Goal: Obtain resource: Download file/media

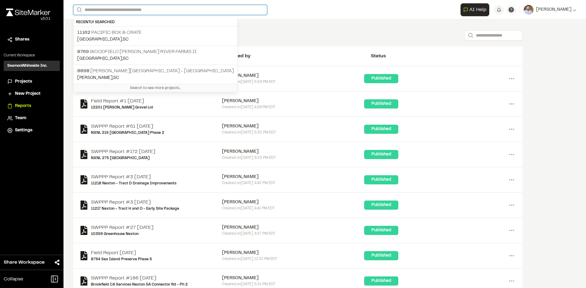
click at [129, 10] on input "Search" at bounding box center [170, 10] width 194 height 10
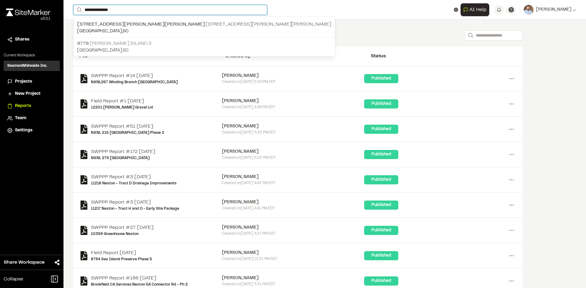
type input "**********"
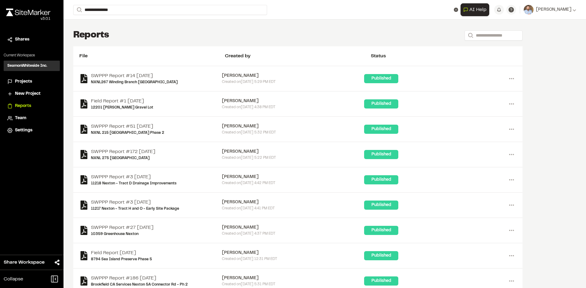
click at [147, 42] on p "8778 [PERSON_NAME][GEOGRAPHIC_DATA] 3" at bounding box center [204, 43] width 254 height 7
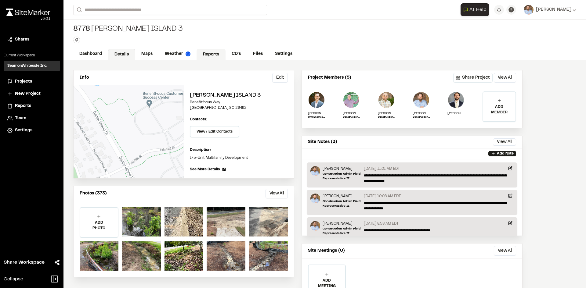
click at [206, 52] on link "Reports" at bounding box center [210, 55] width 29 height 12
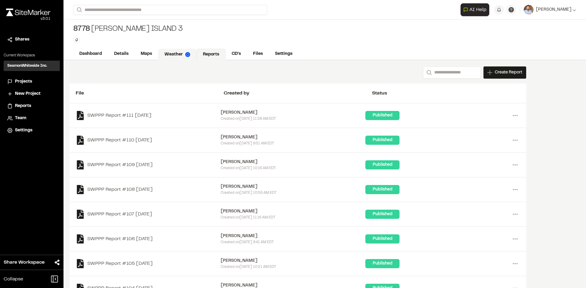
click at [178, 53] on link "Weather" at bounding box center [177, 55] width 38 height 12
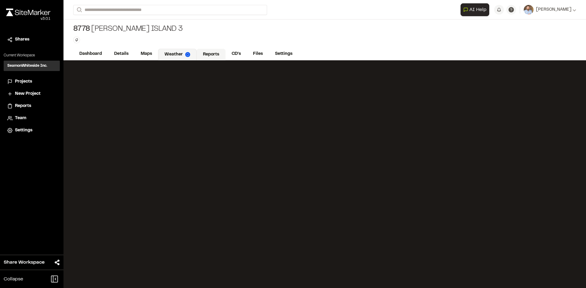
click at [212, 52] on link "Reports" at bounding box center [210, 55] width 29 height 12
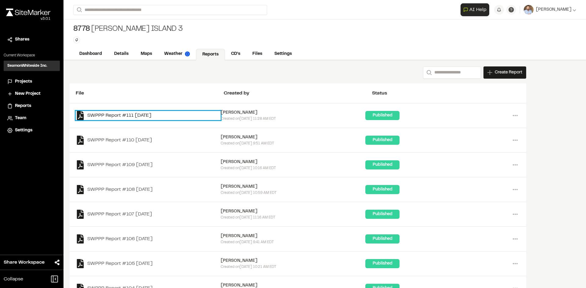
click at [146, 114] on link "SWPPP Report #111 [DATE]" at bounding box center [148, 115] width 145 height 9
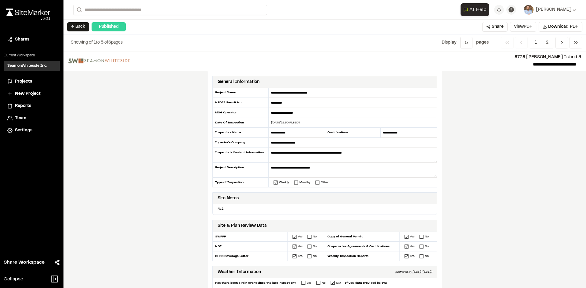
click at [522, 28] on button "View PDF" at bounding box center [523, 27] width 26 height 10
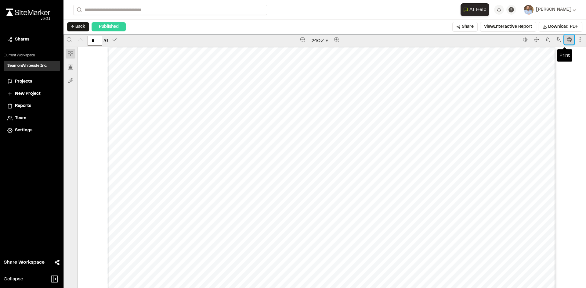
click at [568, 37] on button "Print" at bounding box center [569, 40] width 10 height 10
click at [27, 81] on span "Projects" at bounding box center [23, 81] width 17 height 7
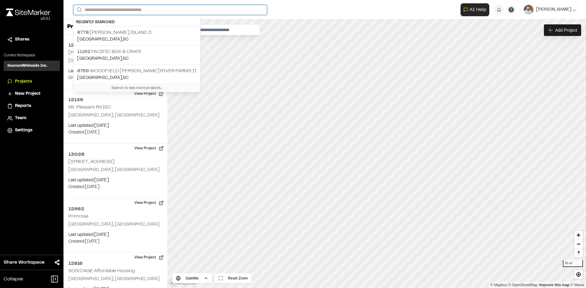
click at [95, 10] on input "Search" at bounding box center [170, 10] width 194 height 10
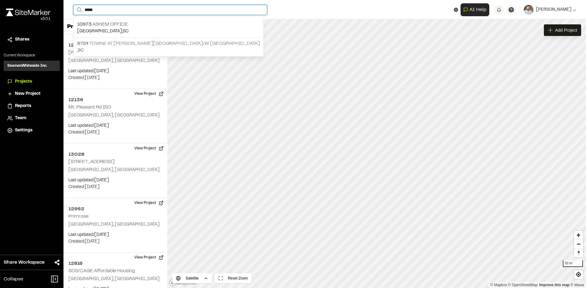
type input "*****"
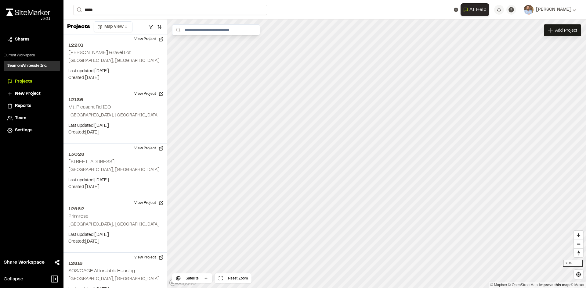
click at [119, 46] on p "8724 Towne at [PERSON_NAME][GEOGRAPHIC_DATA]" at bounding box center [168, 43] width 182 height 7
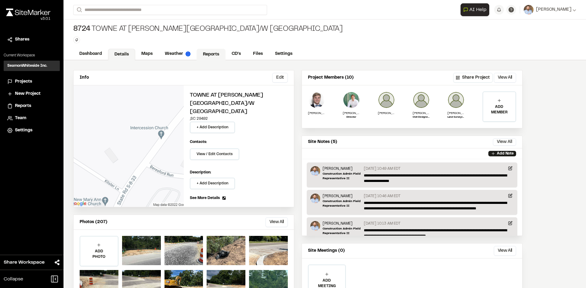
click at [212, 54] on link "Reports" at bounding box center [210, 55] width 29 height 12
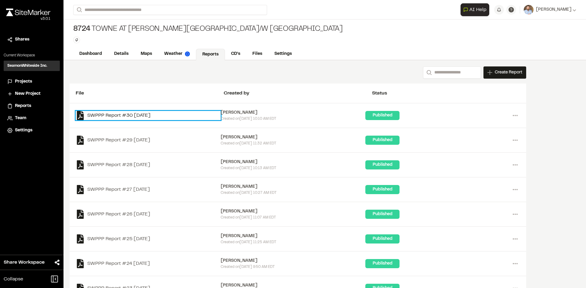
click at [159, 116] on link "SWPPP Report #30 [DATE]" at bounding box center [148, 115] width 145 height 9
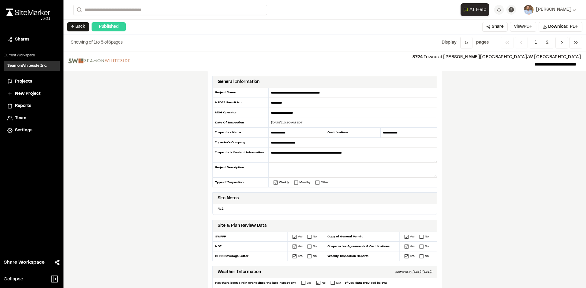
click at [522, 27] on button "View PDF" at bounding box center [523, 27] width 26 height 10
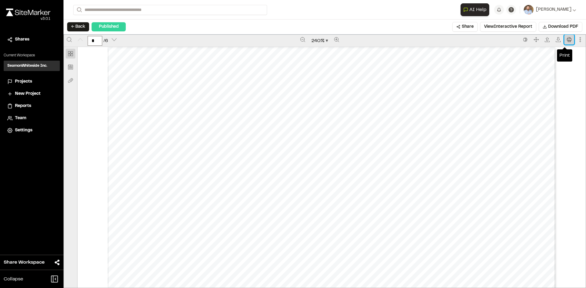
click at [567, 40] on button "Print" at bounding box center [569, 40] width 10 height 10
click at [26, 82] on span "Projects" at bounding box center [23, 81] width 17 height 7
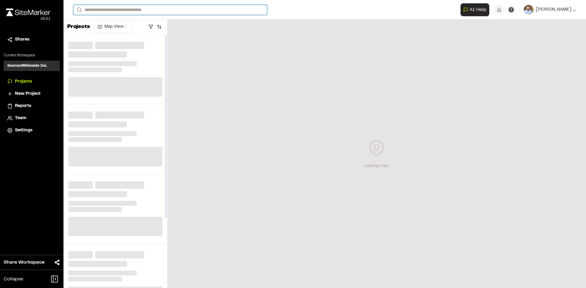
click at [99, 10] on input "Search" at bounding box center [170, 10] width 194 height 10
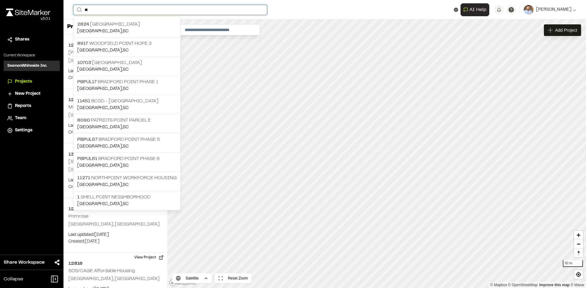
type input "*"
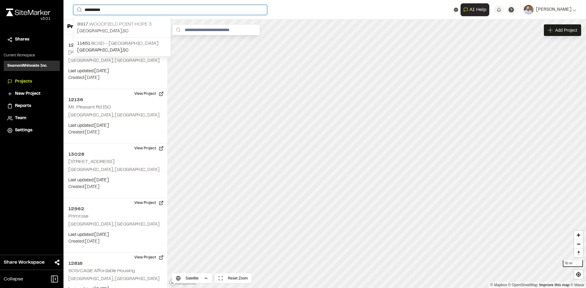
type input "**********"
click at [120, 28] on p "[GEOGRAPHIC_DATA] , [GEOGRAPHIC_DATA]" at bounding box center [122, 31] width 90 height 7
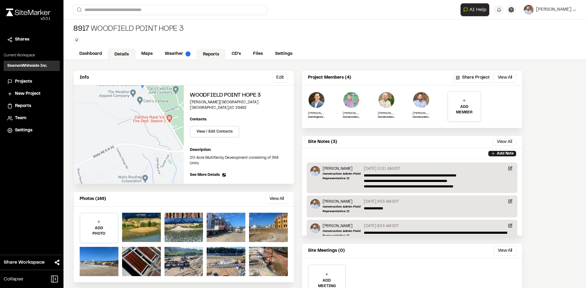
click at [212, 52] on link "Reports" at bounding box center [210, 55] width 29 height 12
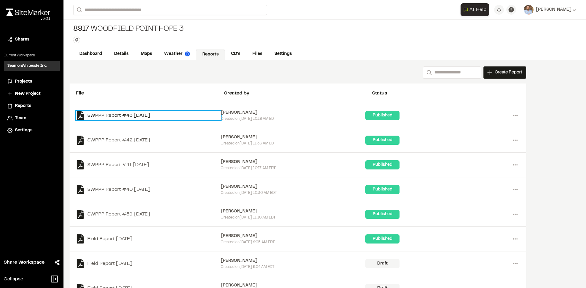
click at [148, 115] on link "SWPPP Report #43 [DATE]" at bounding box center [148, 115] width 145 height 9
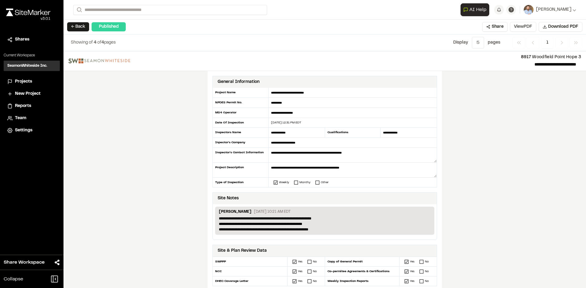
click at [528, 28] on button "View PDF" at bounding box center [523, 27] width 26 height 10
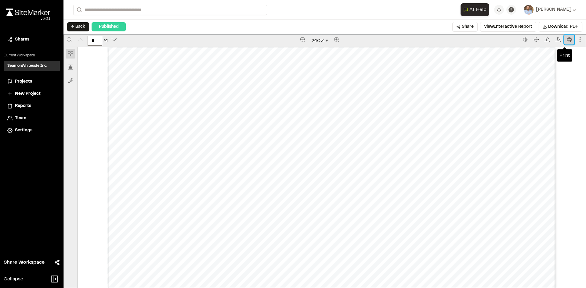
click at [567, 39] on icon "Print" at bounding box center [569, 39] width 5 height 5
click at [27, 81] on span "Projects" at bounding box center [23, 81] width 17 height 7
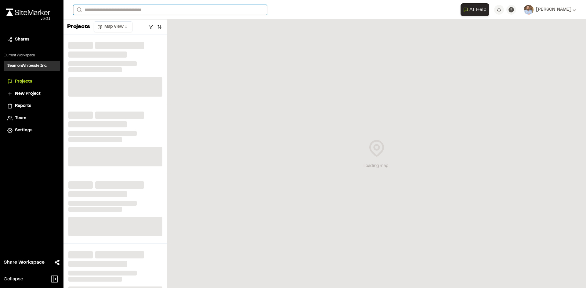
click at [104, 11] on input "Search" at bounding box center [170, 10] width 194 height 10
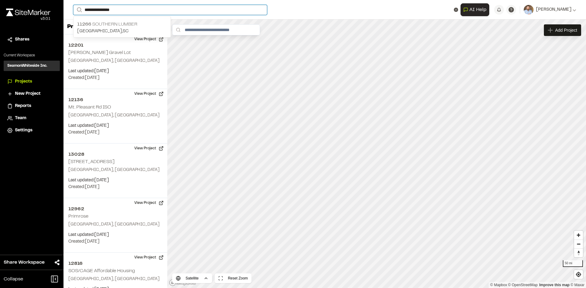
type input "**********"
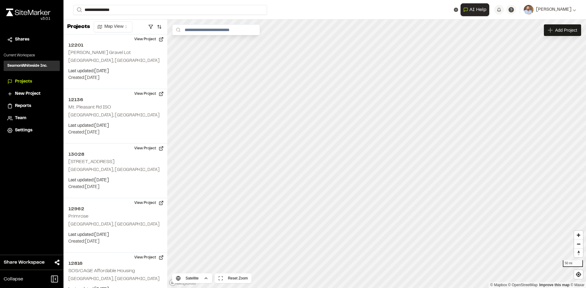
click at [120, 28] on p "[GEOGRAPHIC_DATA] , [GEOGRAPHIC_DATA]" at bounding box center [122, 31] width 90 height 7
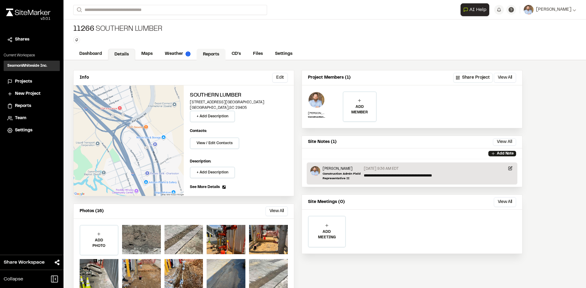
click at [214, 55] on link "Reports" at bounding box center [210, 55] width 29 height 12
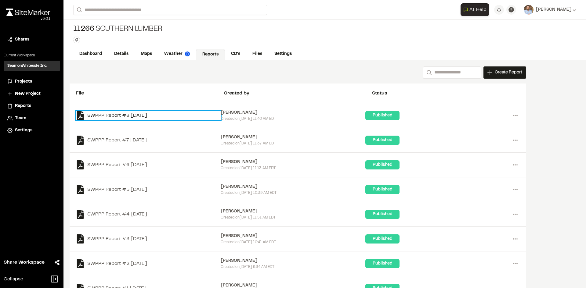
click at [152, 118] on link "SWPPP Report #8 [DATE]" at bounding box center [148, 115] width 145 height 9
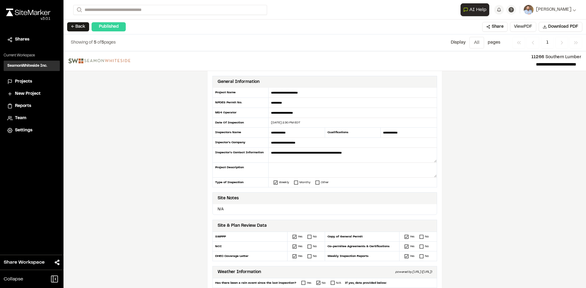
click at [528, 29] on button "View PDF" at bounding box center [523, 27] width 26 height 10
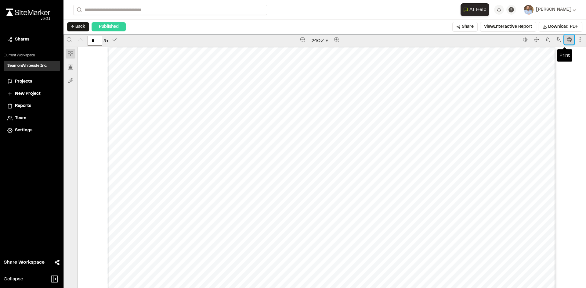
click at [567, 41] on icon "Print" at bounding box center [569, 39] width 5 height 5
click at [28, 82] on span "Projects" at bounding box center [23, 81] width 17 height 7
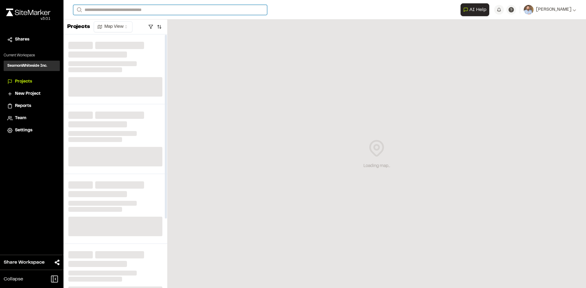
click at [119, 9] on input "Search" at bounding box center [170, 10] width 194 height 10
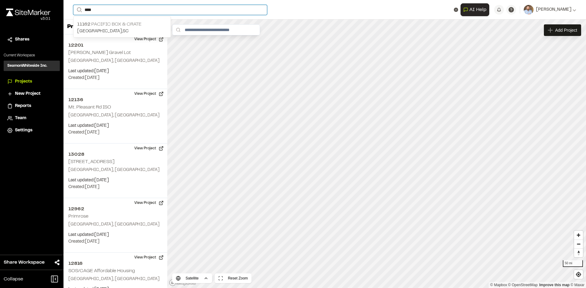
type input "***"
click at [114, 28] on p "[GEOGRAPHIC_DATA] , [GEOGRAPHIC_DATA]" at bounding box center [122, 31] width 90 height 7
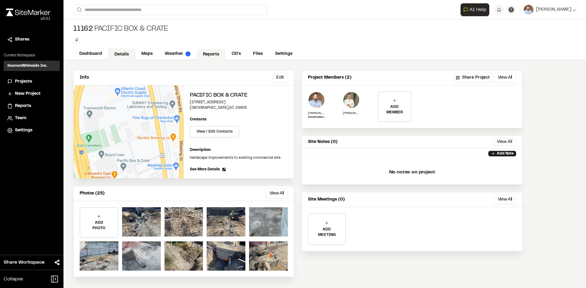
click at [216, 55] on link "Reports" at bounding box center [210, 55] width 29 height 12
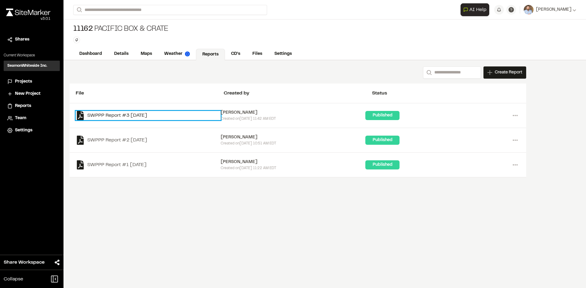
click at [151, 114] on link "SWPPP Report #3 [DATE]" at bounding box center [148, 115] width 145 height 9
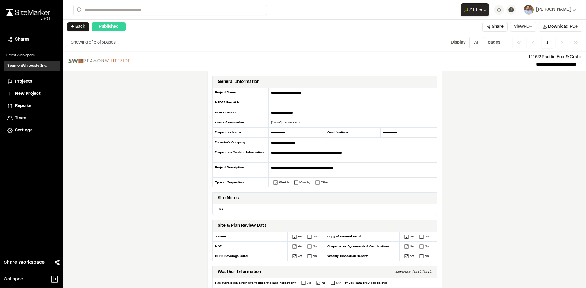
click at [526, 27] on button "View PDF" at bounding box center [523, 27] width 26 height 10
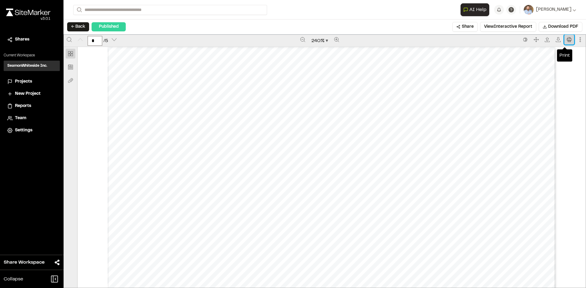
click at [567, 40] on icon "Print" at bounding box center [569, 39] width 5 height 5
click at [25, 82] on span "Projects" at bounding box center [23, 81] width 17 height 7
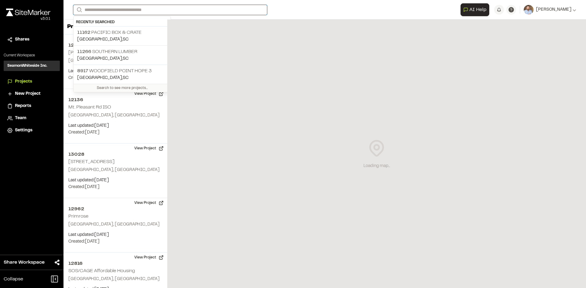
click at [112, 9] on input "Search" at bounding box center [170, 10] width 194 height 10
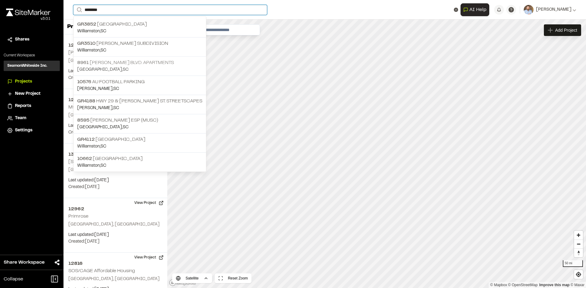
type input "*******"
click at [130, 60] on p "[STREET_ADDRESS][PERSON_NAME] Apartments" at bounding box center [139, 62] width 125 height 7
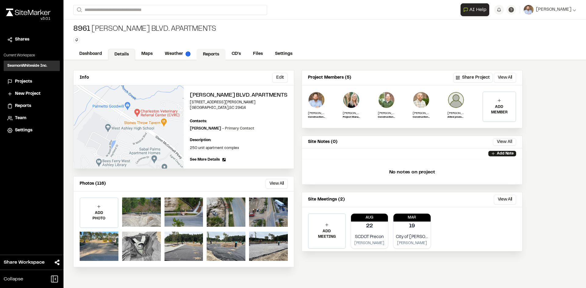
click at [215, 52] on link "Reports" at bounding box center [210, 55] width 29 height 12
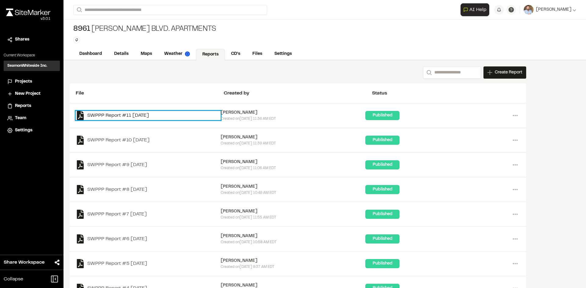
click at [147, 116] on link "SWPPP Report #11 [DATE]" at bounding box center [148, 115] width 145 height 9
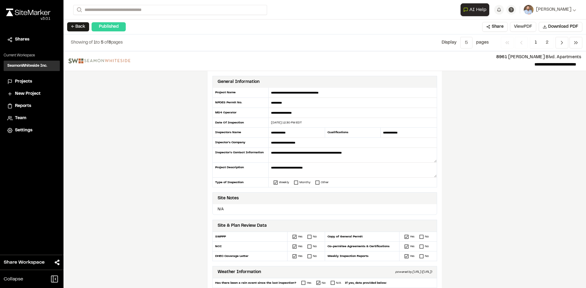
click at [528, 27] on button "View PDF" at bounding box center [523, 27] width 26 height 10
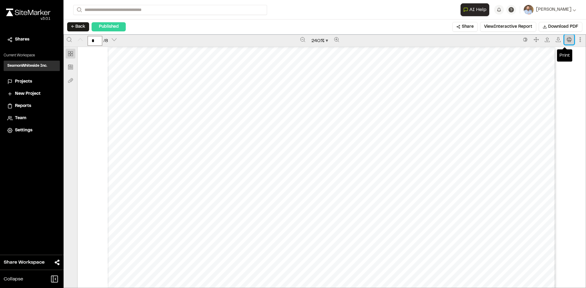
click at [567, 41] on icon "Print" at bounding box center [569, 39] width 5 height 5
click at [30, 80] on span "Projects" at bounding box center [23, 81] width 17 height 7
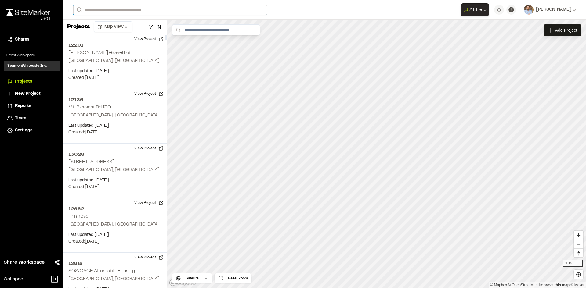
click at [114, 9] on input "Search" at bounding box center [170, 10] width 194 height 10
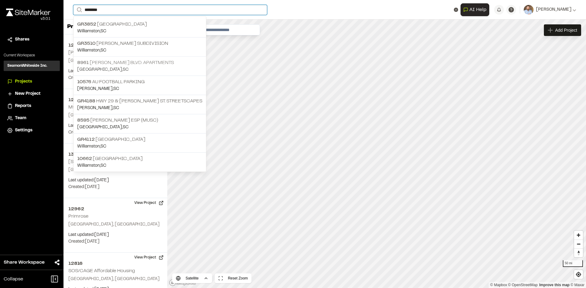
type input "*******"
click at [134, 63] on p "[STREET_ADDRESS][PERSON_NAME] Apartments" at bounding box center [139, 62] width 125 height 7
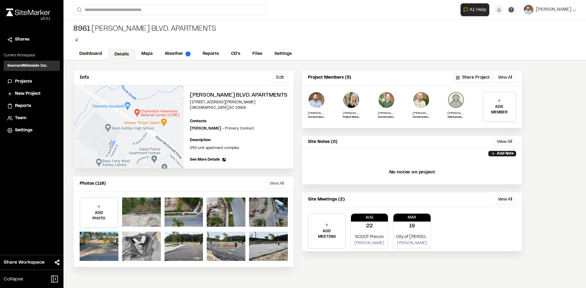
click at [281, 189] on button "View All" at bounding box center [276, 184] width 22 height 10
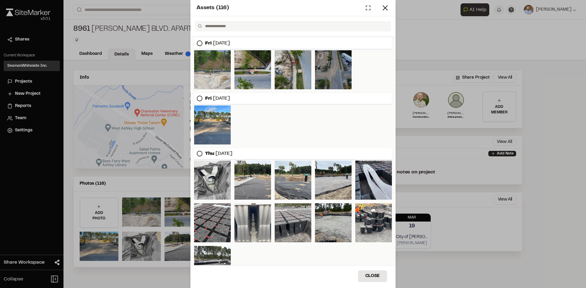
click at [332, 78] on div at bounding box center [333, 69] width 37 height 39
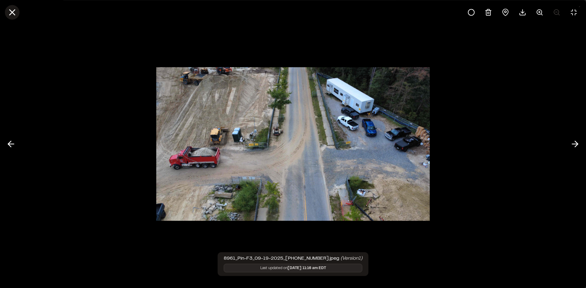
click at [12, 12] on line at bounding box center [12, 12] width 5 height 5
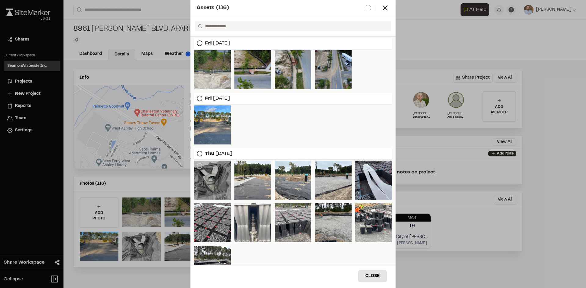
click at [211, 181] on div at bounding box center [212, 180] width 37 height 39
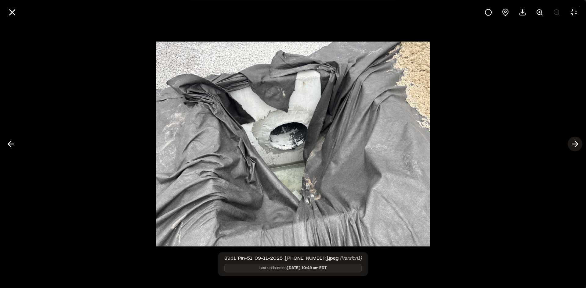
click at [575, 144] on line at bounding box center [575, 144] width 6 height 0
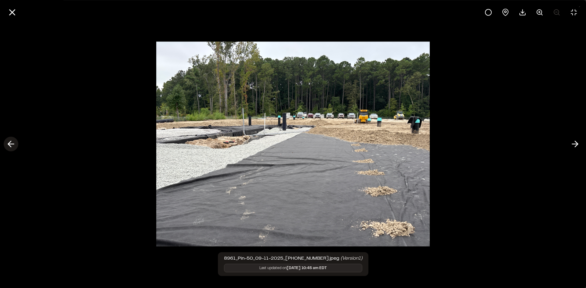
click at [10, 145] on icon at bounding box center [11, 144] width 10 height 10
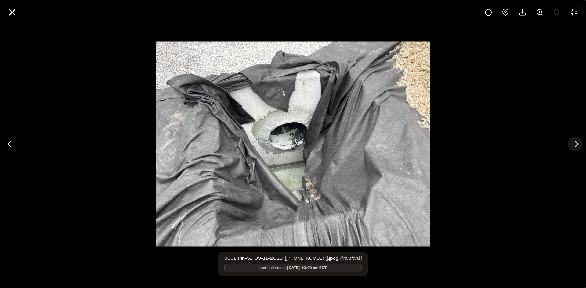
click at [578, 141] on icon at bounding box center [575, 144] width 10 height 10
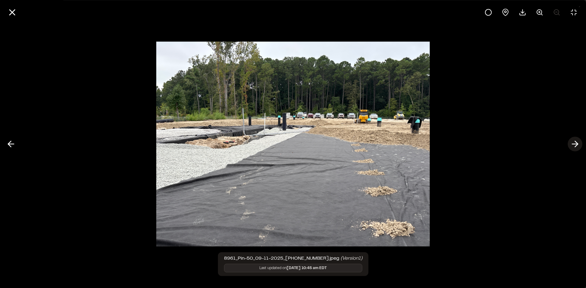
click at [576, 143] on polyline at bounding box center [576, 144] width 3 height 6
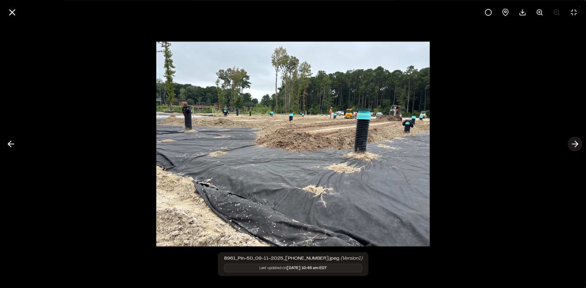
click at [576, 143] on polyline at bounding box center [576, 144] width 3 height 6
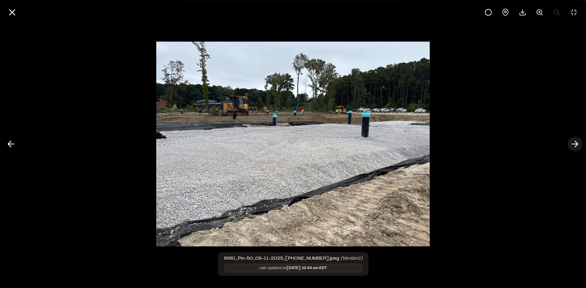
click at [576, 143] on polyline at bounding box center [576, 144] width 3 height 6
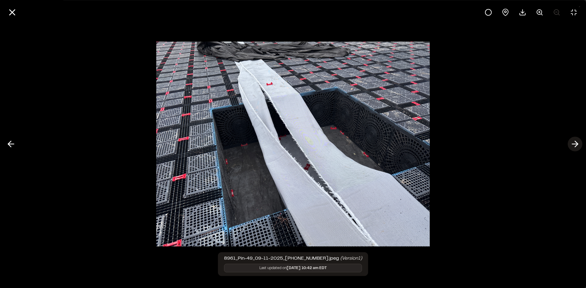
click at [577, 143] on polyline at bounding box center [576, 144] width 3 height 6
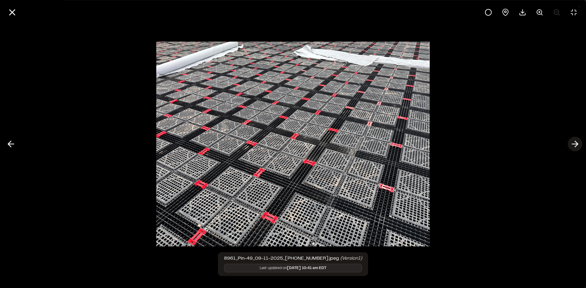
click at [577, 143] on polyline at bounding box center [576, 144] width 3 height 6
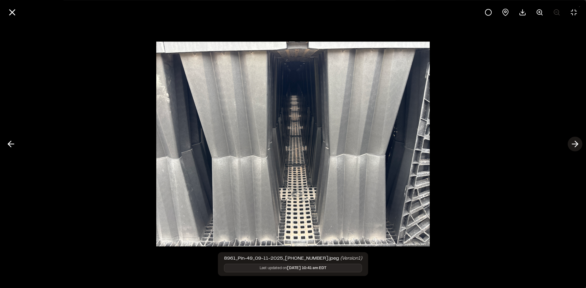
click at [577, 143] on polyline at bounding box center [576, 144] width 3 height 6
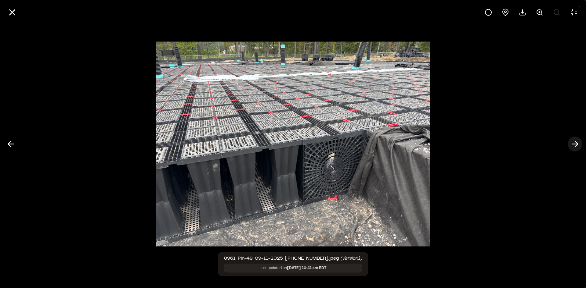
click at [576, 143] on polyline at bounding box center [576, 144] width 3 height 6
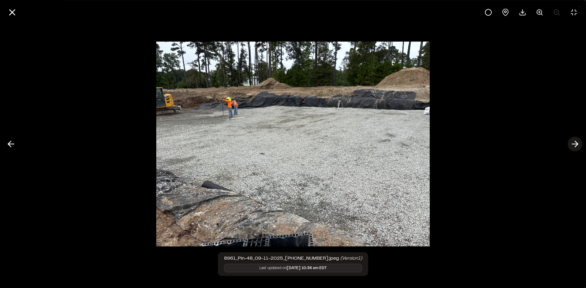
click at [576, 143] on polyline at bounding box center [576, 144] width 3 height 6
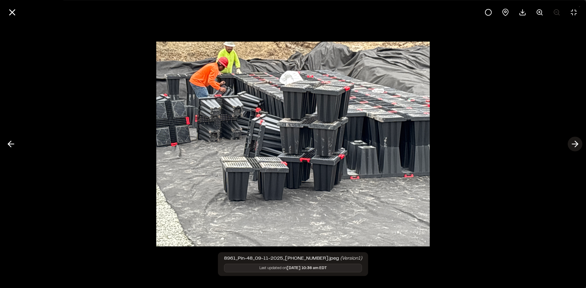
click at [577, 143] on icon at bounding box center [575, 144] width 10 height 10
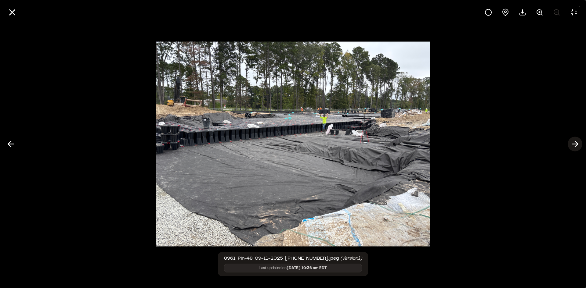
click at [577, 142] on icon at bounding box center [575, 144] width 10 height 10
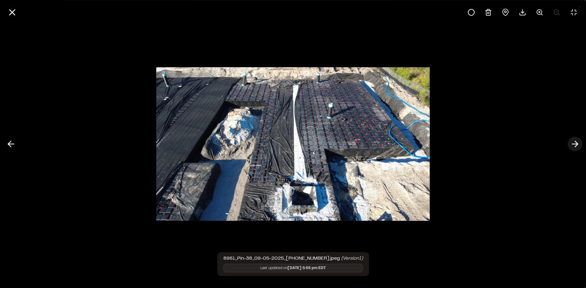
click at [577, 142] on icon at bounding box center [575, 144] width 10 height 10
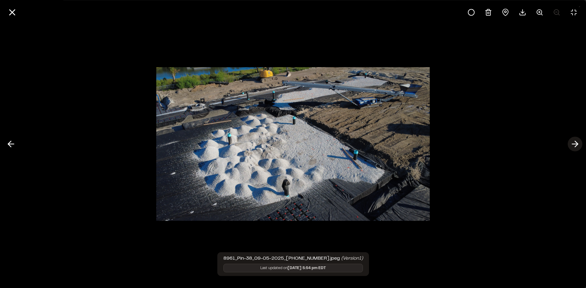
click at [577, 142] on icon at bounding box center [575, 144] width 10 height 10
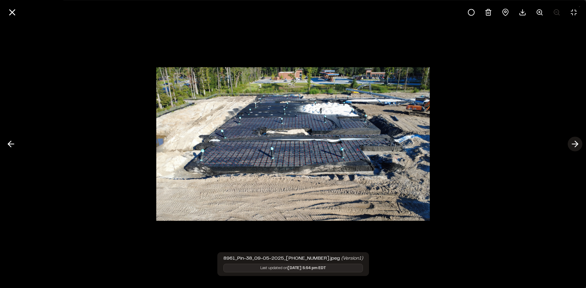
click at [577, 142] on icon at bounding box center [575, 144] width 10 height 10
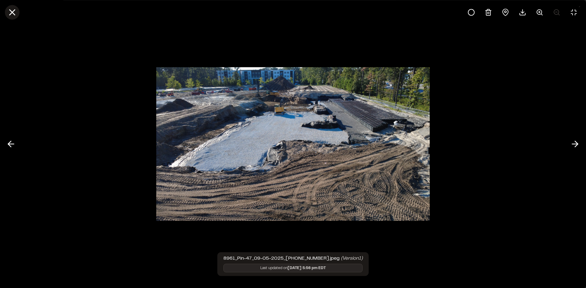
click at [15, 14] on line at bounding box center [12, 12] width 5 height 5
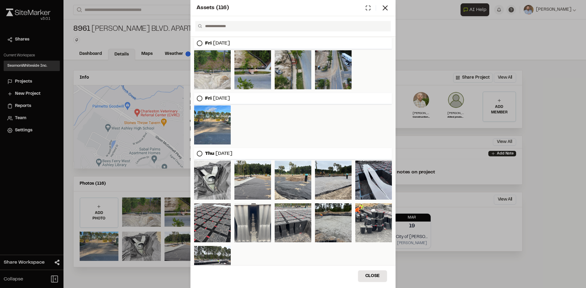
click at [388, 7] on icon at bounding box center [385, 8] width 9 height 9
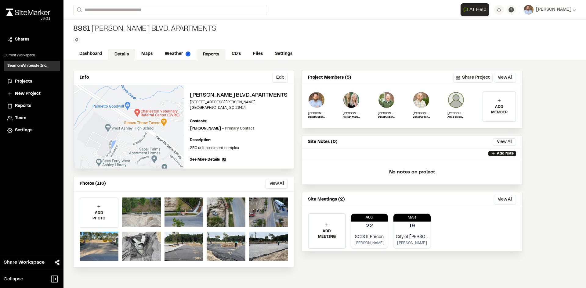
click at [216, 53] on link "Reports" at bounding box center [210, 55] width 29 height 12
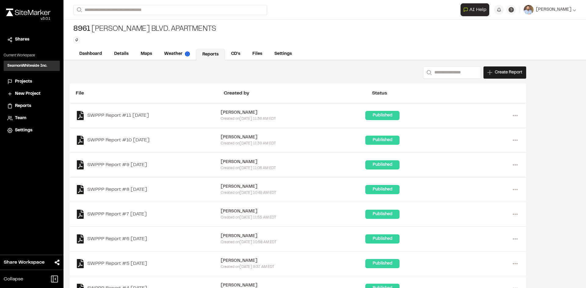
click at [26, 81] on span "Projects" at bounding box center [23, 81] width 17 height 7
